Goal: Information Seeking & Learning: Understand process/instructions

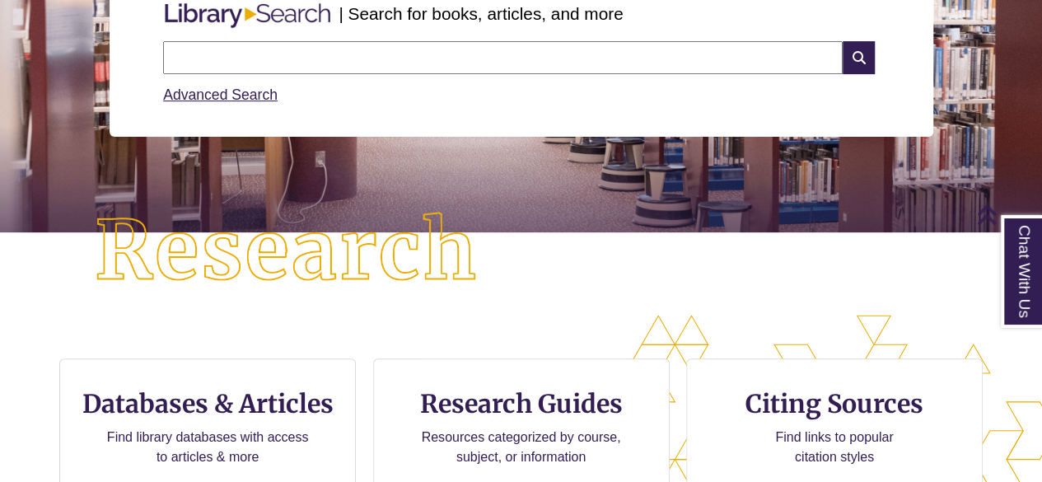
scroll to position [335, 0]
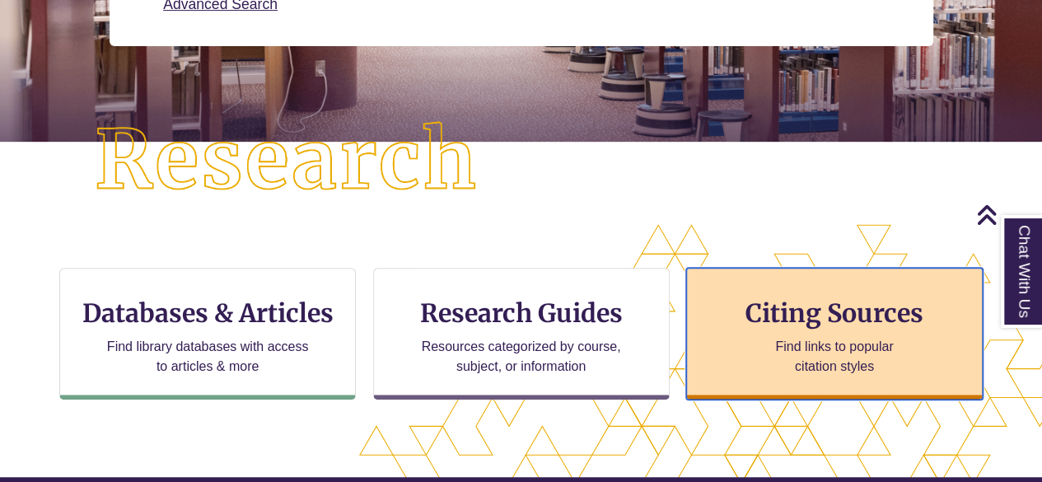
click at [792, 321] on h3 "Citing Sources" at bounding box center [834, 312] width 201 height 31
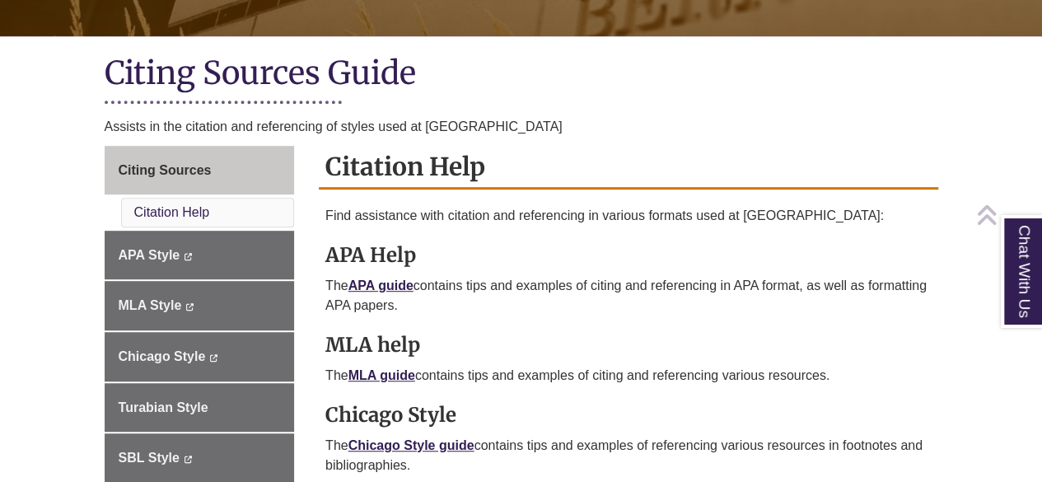
scroll to position [340, 0]
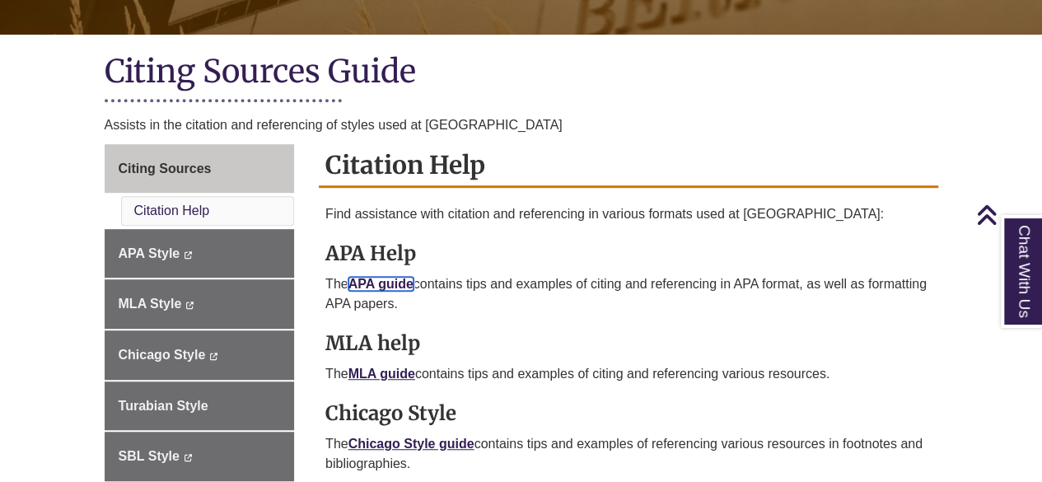
click at [376, 284] on link "APA guide" at bounding box center [380, 284] width 65 height 14
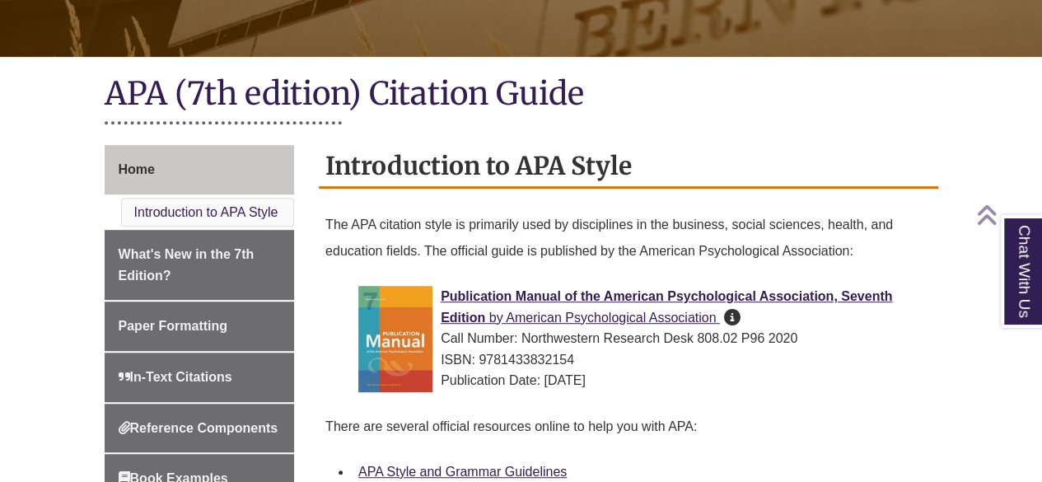
scroll to position [317, 0]
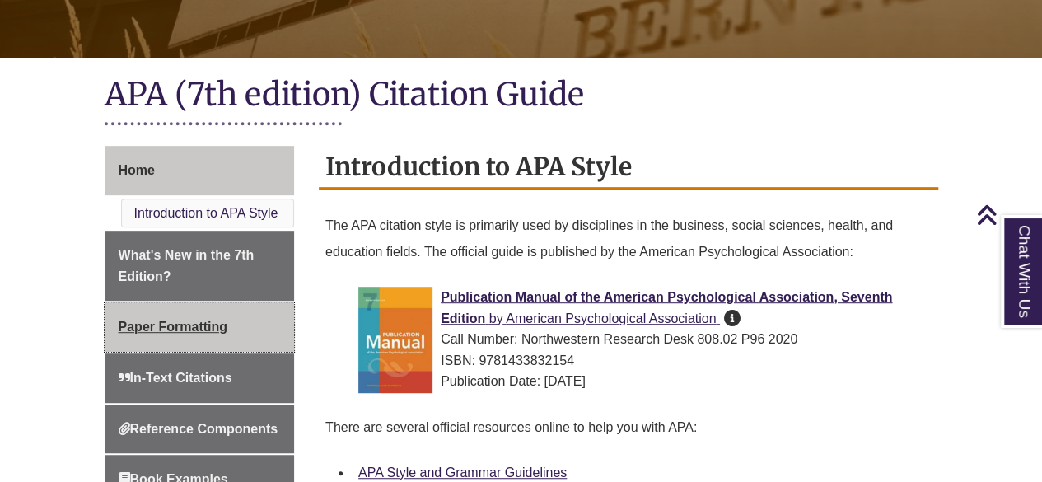
click at [198, 336] on link "Paper Formatting" at bounding box center [200, 326] width 190 height 49
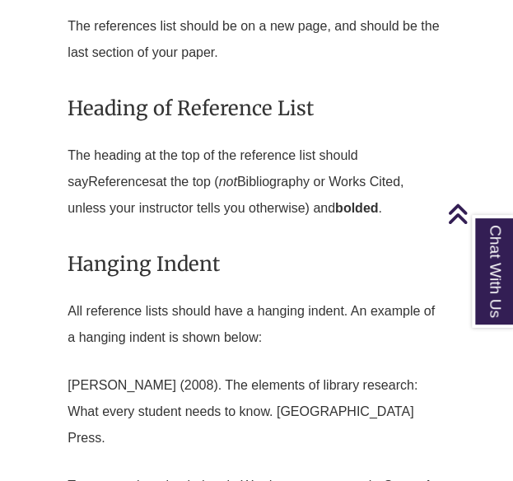
scroll to position [5770, 0]
